Goal: Browse casually: Explore the website without a specific task or goal

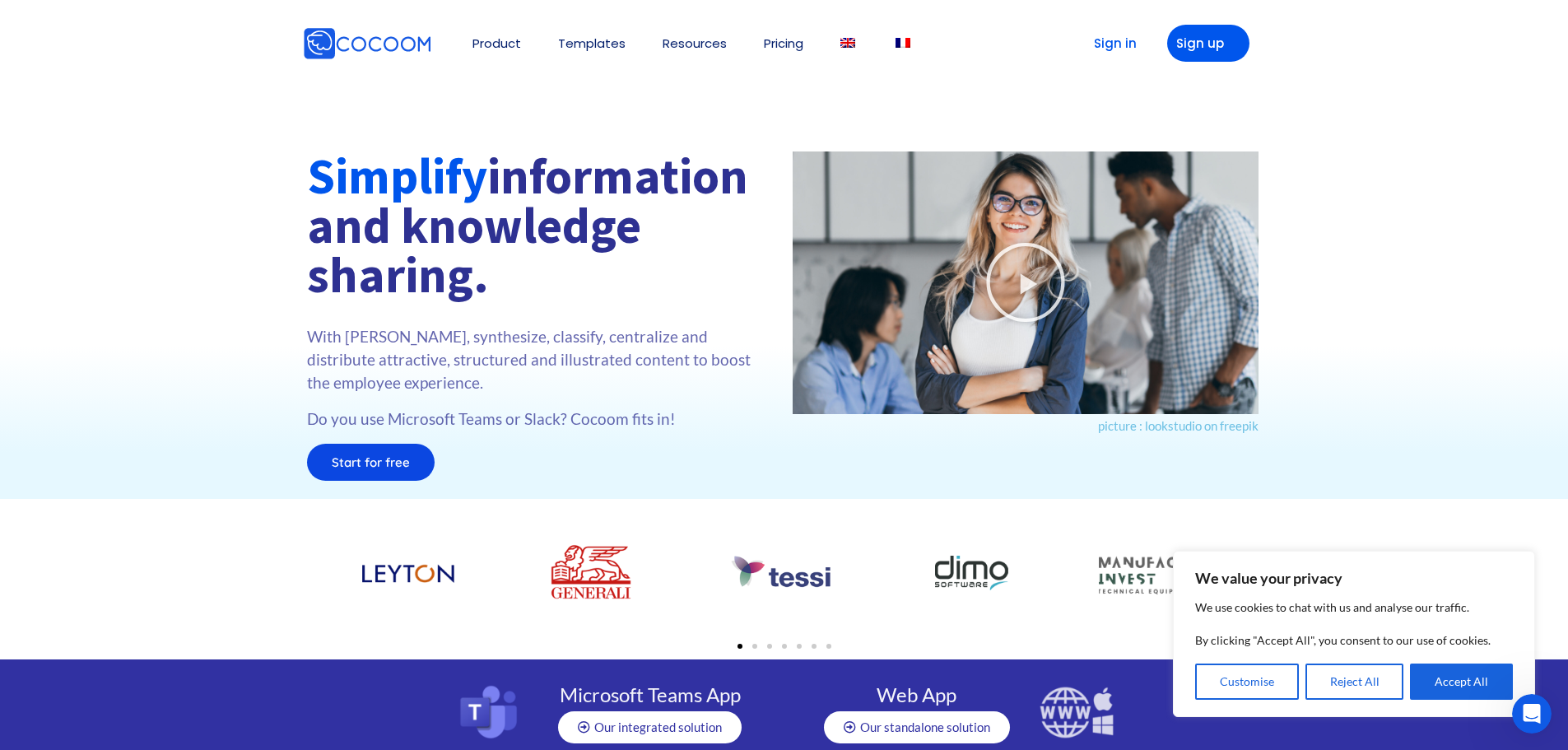
drag, startPoint x: 581, startPoint y: 238, endPoint x: 593, endPoint y: 288, distance: 51.4
click at [593, 288] on h1 "Simplify information and knowledge sharing." at bounding box center [542, 226] width 469 height 148
click at [1458, 681] on button "Accept All" at bounding box center [1461, 681] width 103 height 36
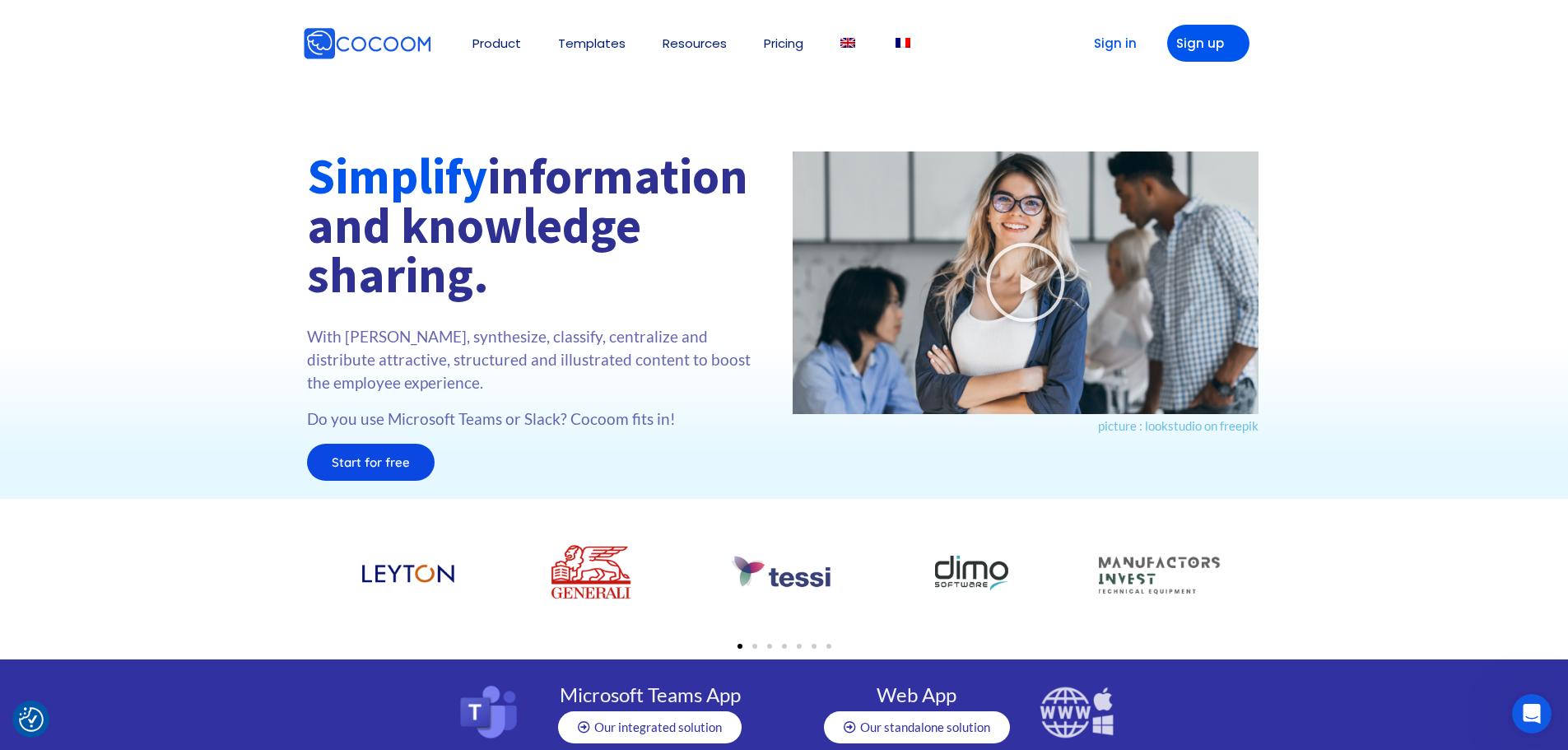
drag, startPoint x: 492, startPoint y: 298, endPoint x: 456, endPoint y: 214, distance: 91.4
click at [459, 220] on h1 "Simplify information and knowledge sharing." at bounding box center [542, 226] width 469 height 148
click at [456, 214] on h1 "Simplify information and knowledge sharing." at bounding box center [542, 226] width 469 height 148
